Goal: Task Accomplishment & Management: Manage account settings

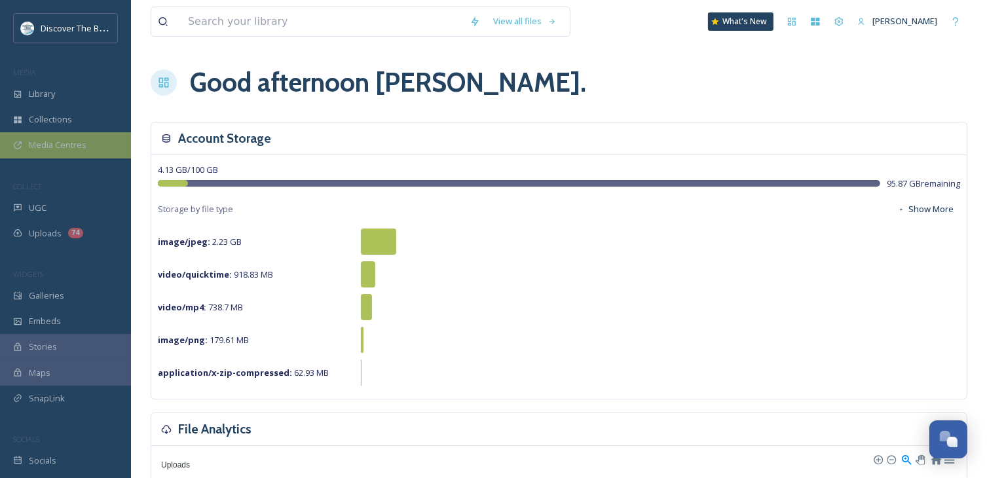
click at [71, 148] on span "Media Centres" at bounding box center [58, 145] width 58 height 12
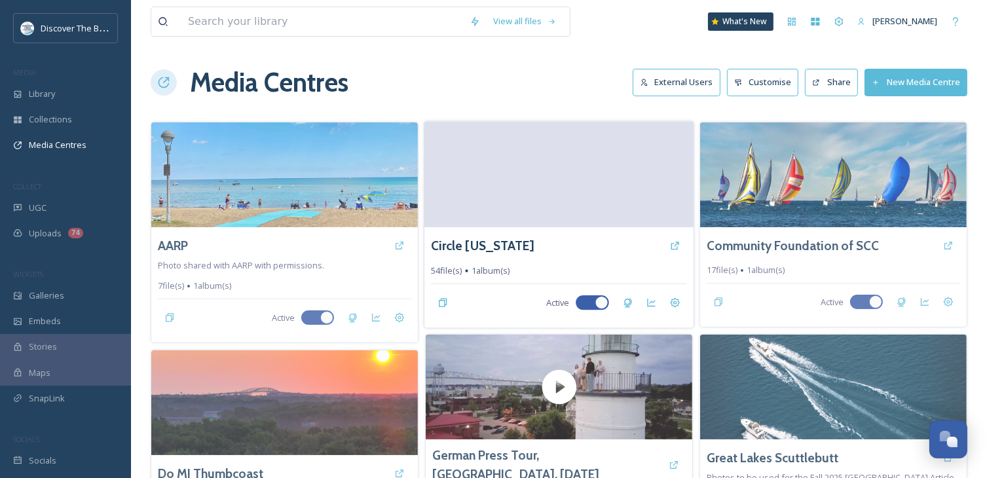
click at [468, 195] on video at bounding box center [558, 174] width 269 height 106
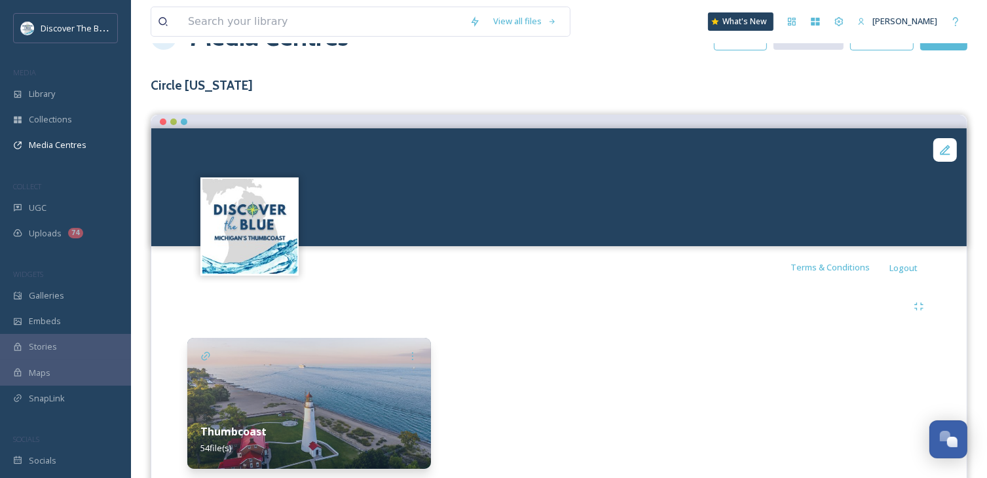
scroll to position [24, 0]
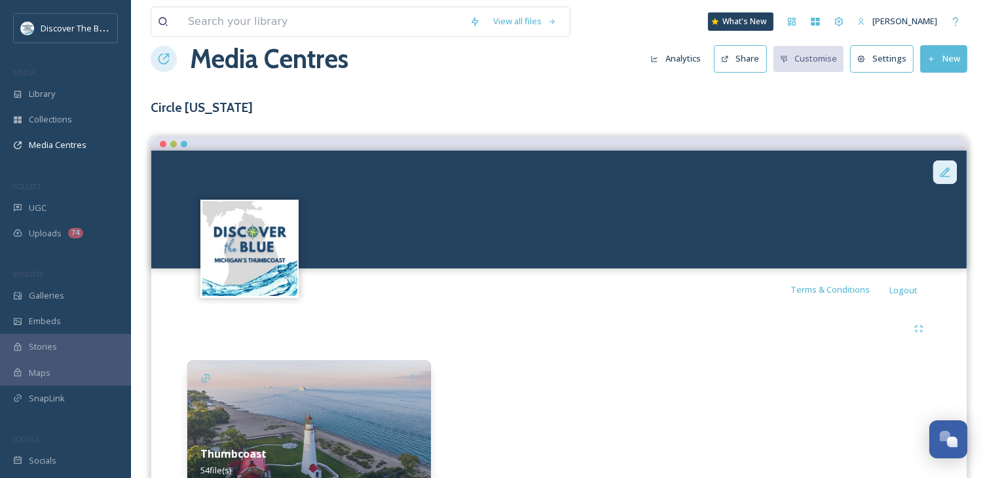
click at [946, 174] on icon at bounding box center [945, 172] width 13 height 13
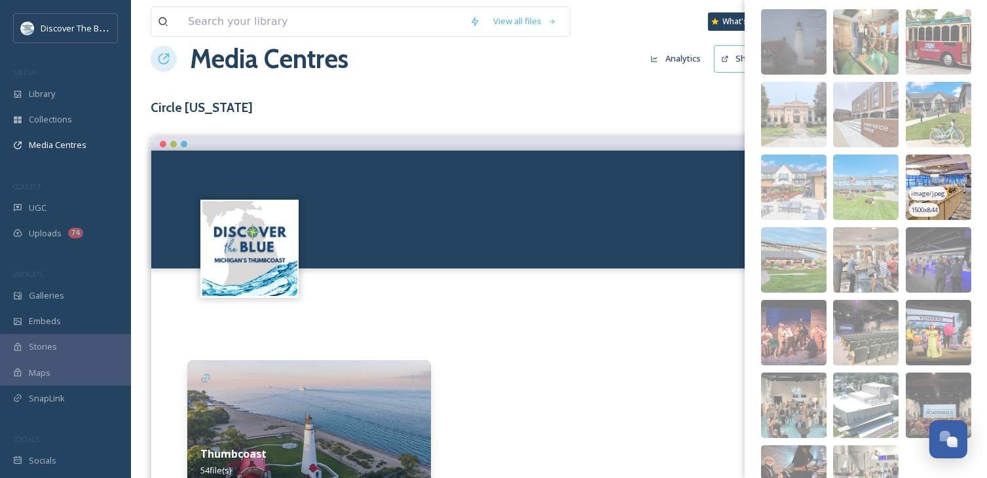
scroll to position [131, 0]
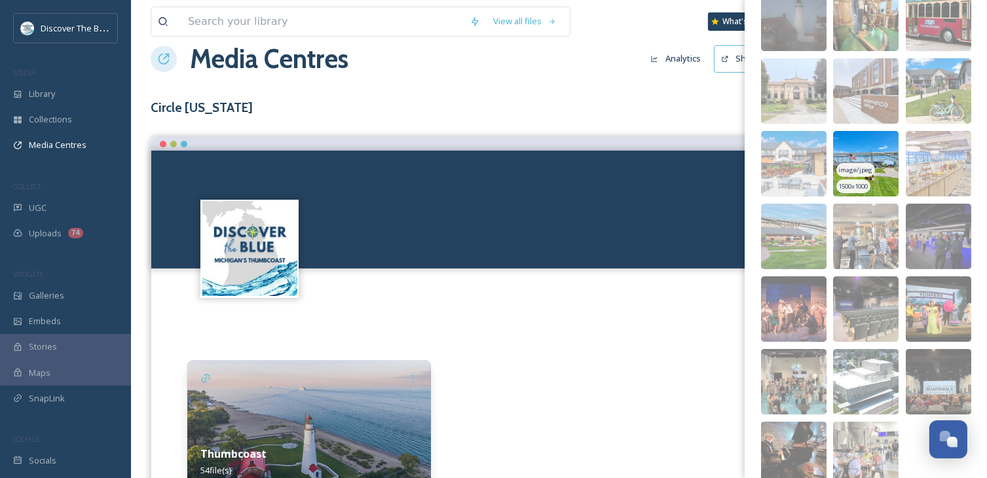
click at [880, 173] on img at bounding box center [865, 163] width 65 height 65
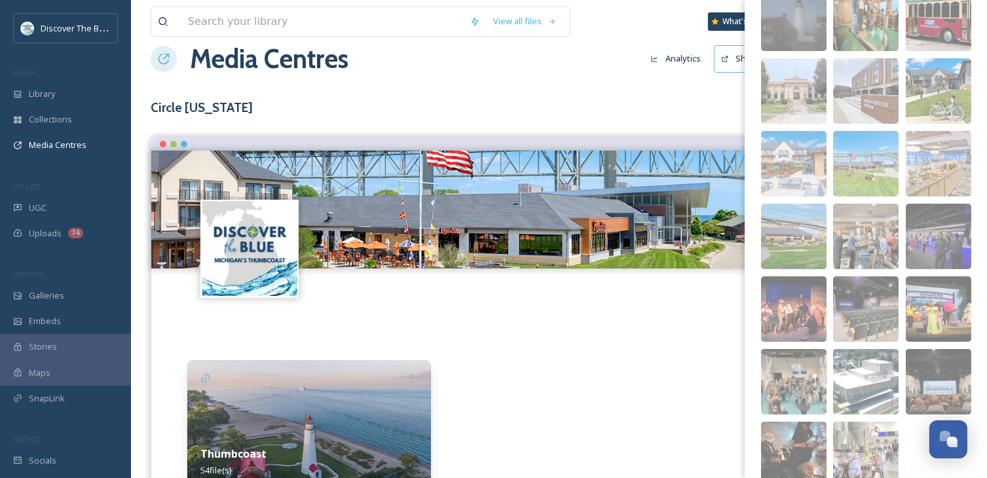
click at [577, 367] on div at bounding box center [560, 425] width 244 height 131
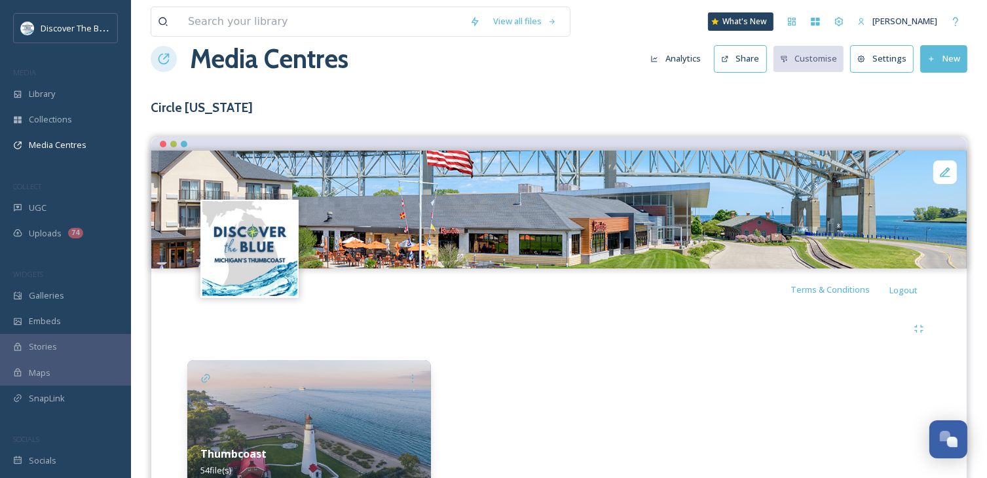
click at [888, 65] on button "Settings" at bounding box center [882, 58] width 64 height 27
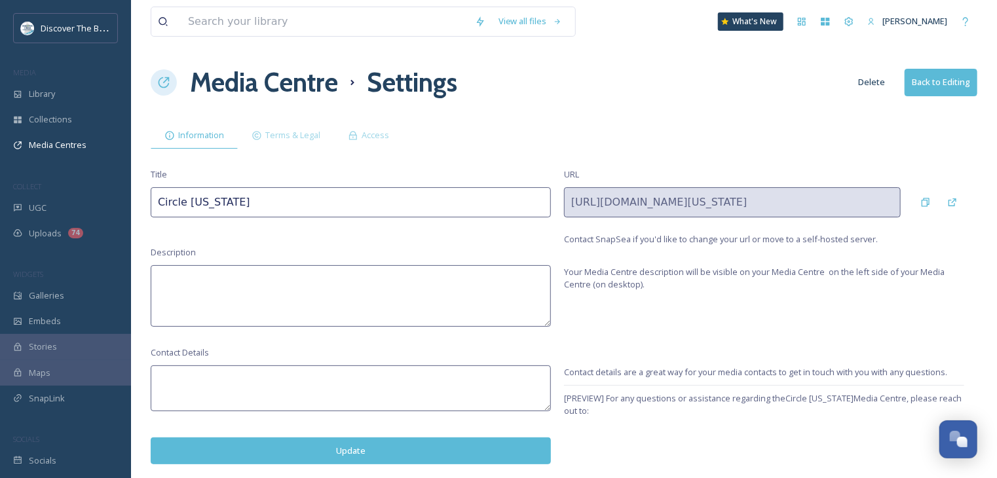
click at [249, 275] on textarea at bounding box center [351, 296] width 400 height 62
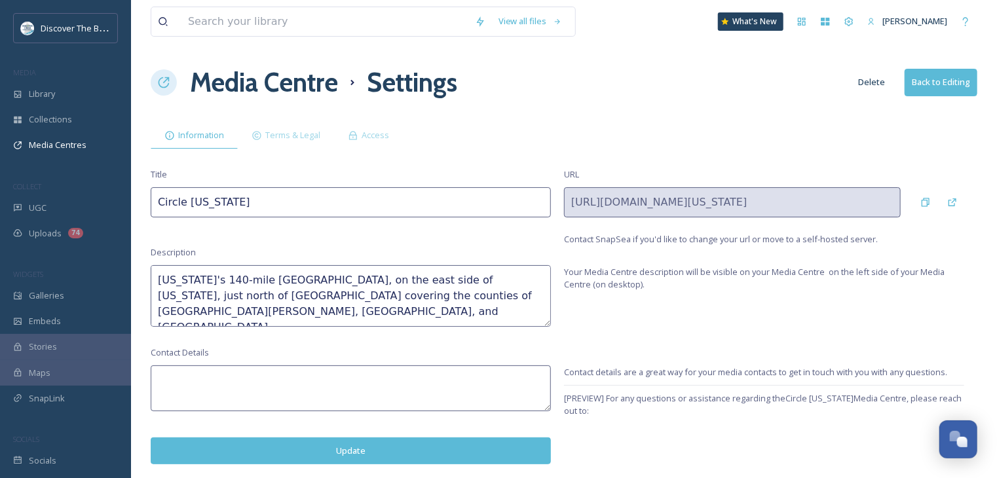
drag, startPoint x: 405, startPoint y: 299, endPoint x: 158, endPoint y: 278, distance: 248.5
click at [158, 278] on textarea "Michigan's 140-mile Thumbcoast, on the east side of Michigan, just north of Det…" at bounding box center [351, 296] width 400 height 62
click at [269, 282] on textarea "Michigan's 140-mile Thumbcoast, on the east side of Michigan, just north of Det…" at bounding box center [351, 296] width 400 height 62
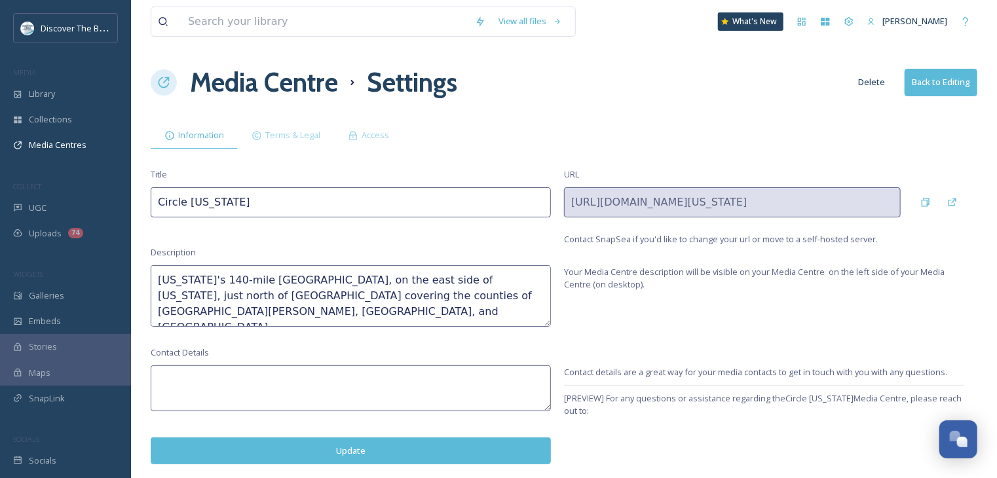
click at [269, 282] on textarea "Michigan's 140-mile Thumbcoast, on the east side of Michigan, just north of Det…" at bounding box center [351, 296] width 400 height 62
paste textarea "’s 140-mile Thumbcoast stretches along the sunrise side of the state, just nort…"
type textarea "Michigan’s 140-mile Thumbcoast stretches along the sunrise side of the state, j…"
click at [265, 390] on textarea at bounding box center [351, 388] width 400 height 46
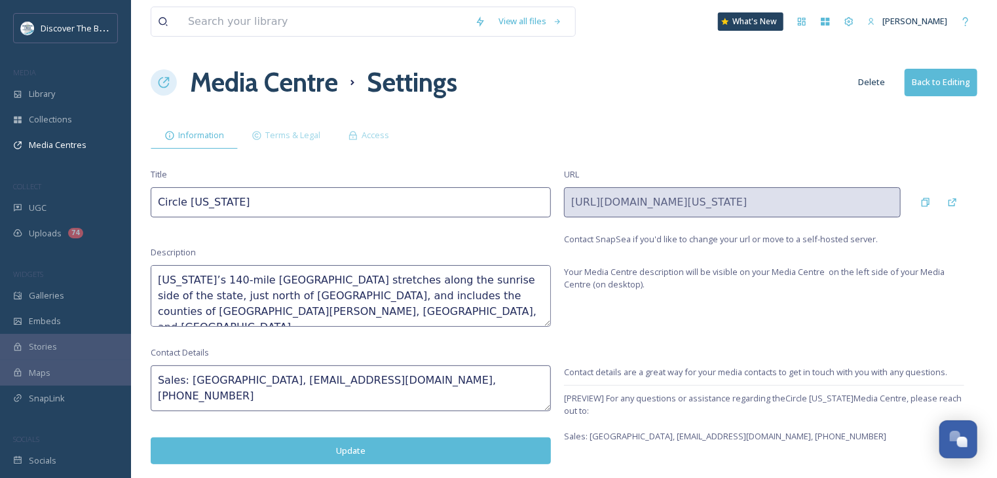
type textarea "Sales: Terra Damchuk, terra@bluewater.org, 810-987-8687"
click at [329, 447] on button "Update" at bounding box center [351, 451] width 400 height 27
click at [303, 139] on span "Terms & Legal" at bounding box center [292, 135] width 55 height 12
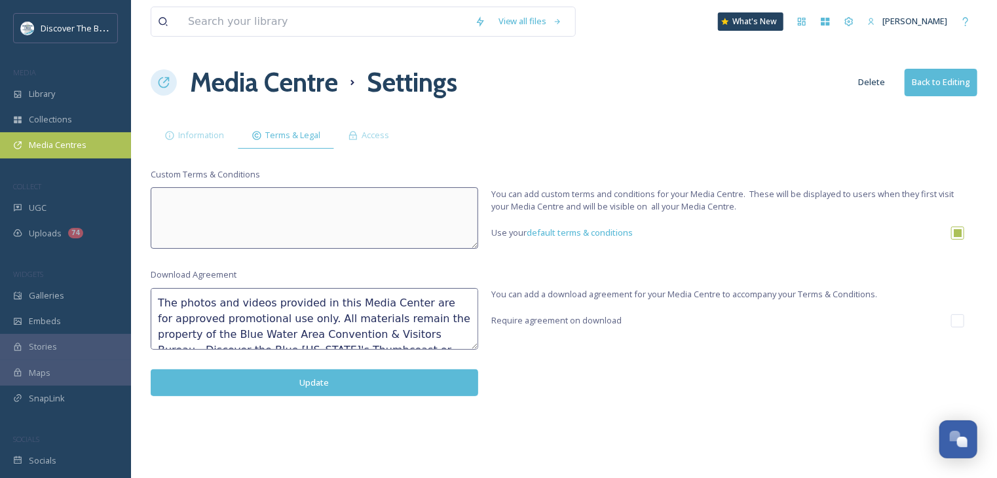
click at [56, 141] on span "Media Centres" at bounding box center [58, 145] width 58 height 12
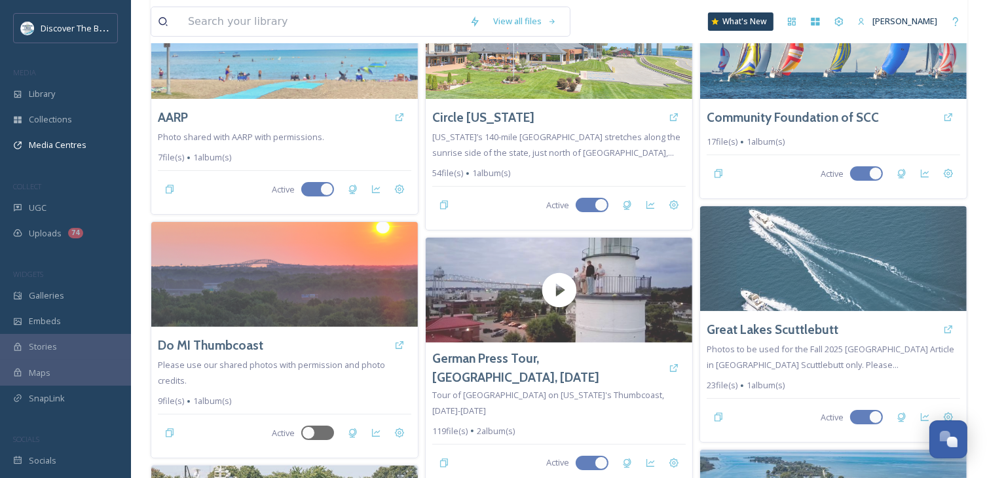
scroll to position [131, 0]
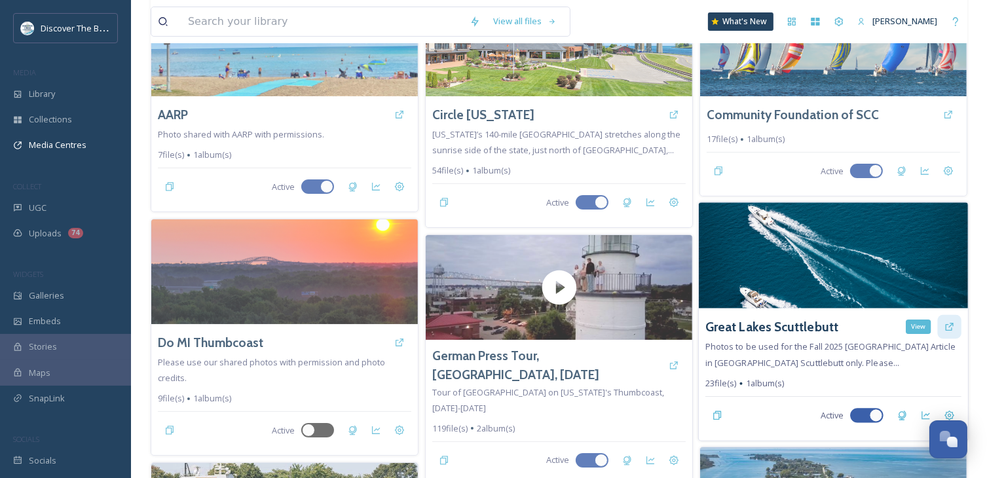
click at [946, 327] on icon at bounding box center [949, 327] width 10 height 10
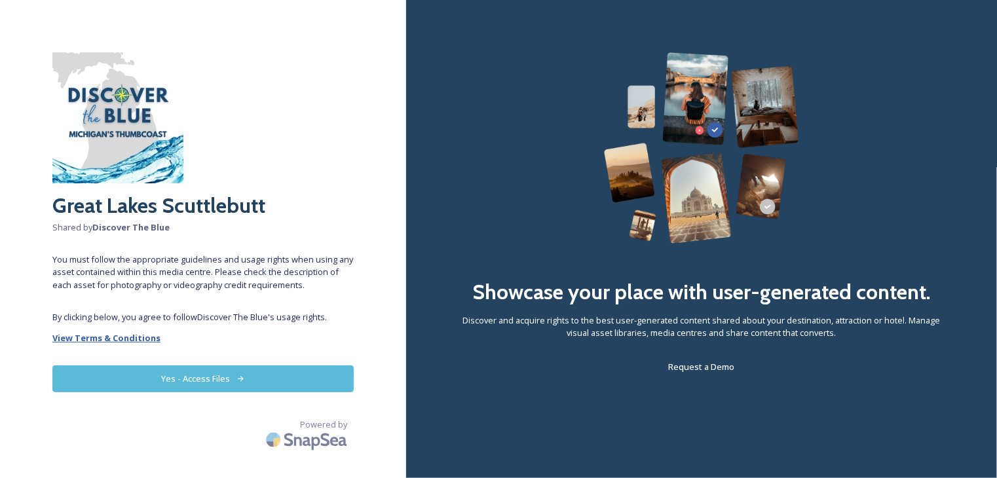
click at [131, 340] on strong "View Terms & Conditions" at bounding box center [106, 338] width 108 height 12
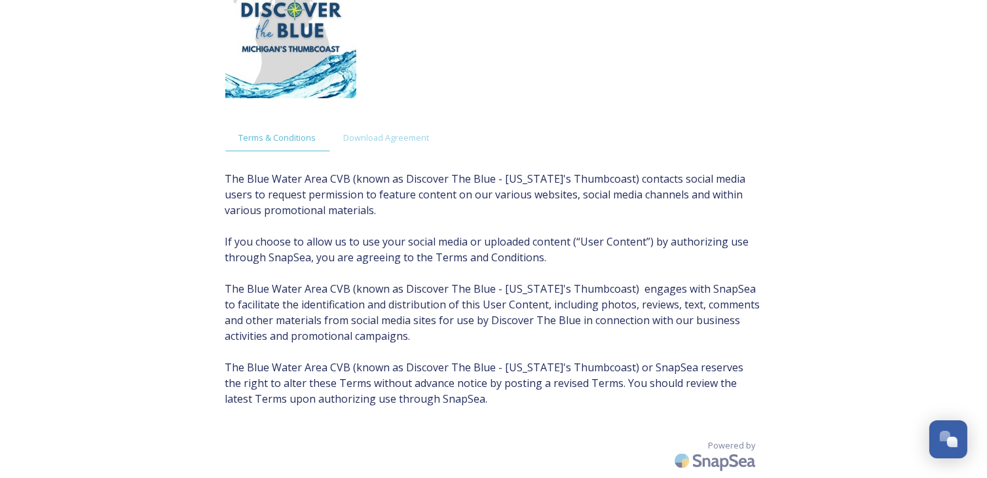
scroll to position [98, 0]
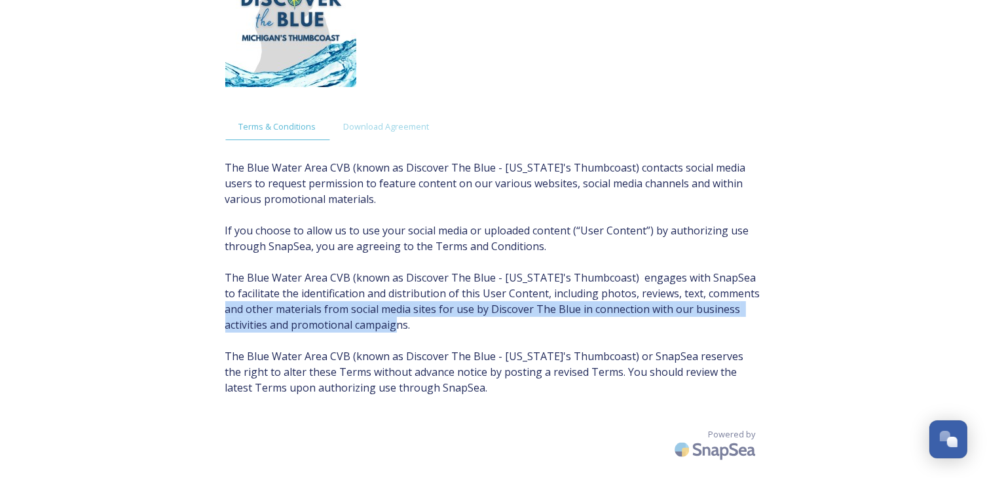
drag, startPoint x: 269, startPoint y: 328, endPoint x: 241, endPoint y: 284, distance: 52.3
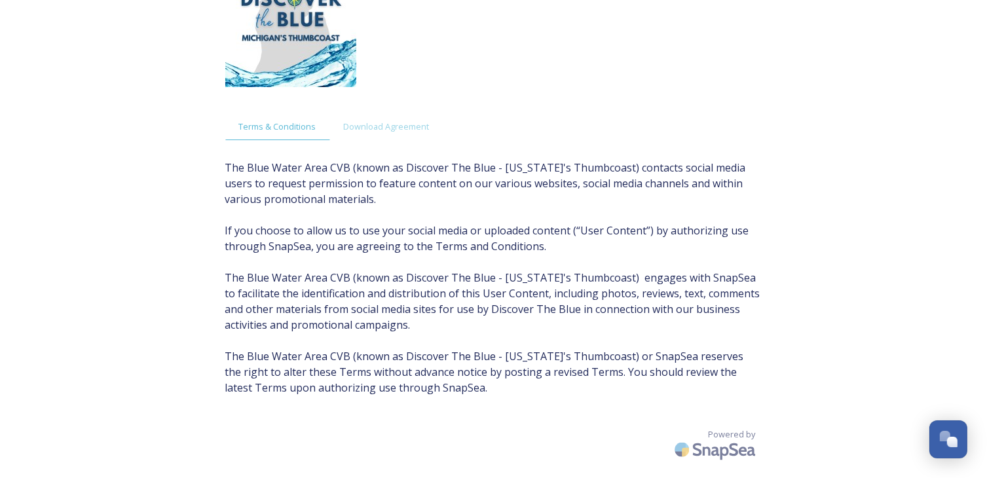
drag, startPoint x: 241, startPoint y: 284, endPoint x: 228, endPoint y: 153, distance: 131.7
click at [229, 160] on span "The Blue Water Area CVB (known as Discover The Blue - Michigan's Thumbcoast) co…" at bounding box center [493, 278] width 537 height 236
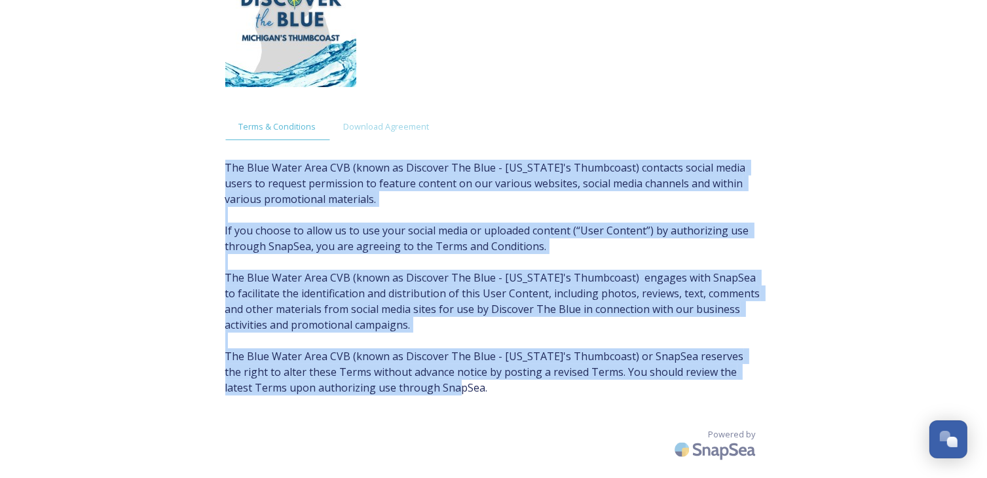
drag, startPoint x: 225, startPoint y: 152, endPoint x: 515, endPoint y: 396, distance: 378.8
click at [515, 396] on div "Terms & Conditions Download Agreement Powered by" at bounding box center [493, 210] width 563 height 535
copy span "The Blue Water Area CVB (known as Discover The Blue - Michigan's Thumbcoast) co…"
